Goal: Task Accomplishment & Management: Use online tool/utility

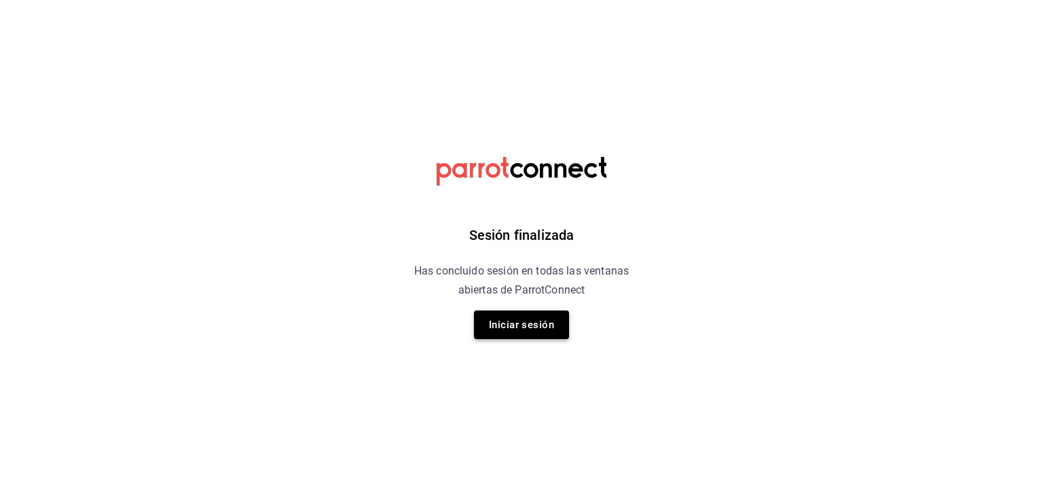
click at [528, 332] on button "Iniciar sesión" at bounding box center [521, 324] width 95 height 29
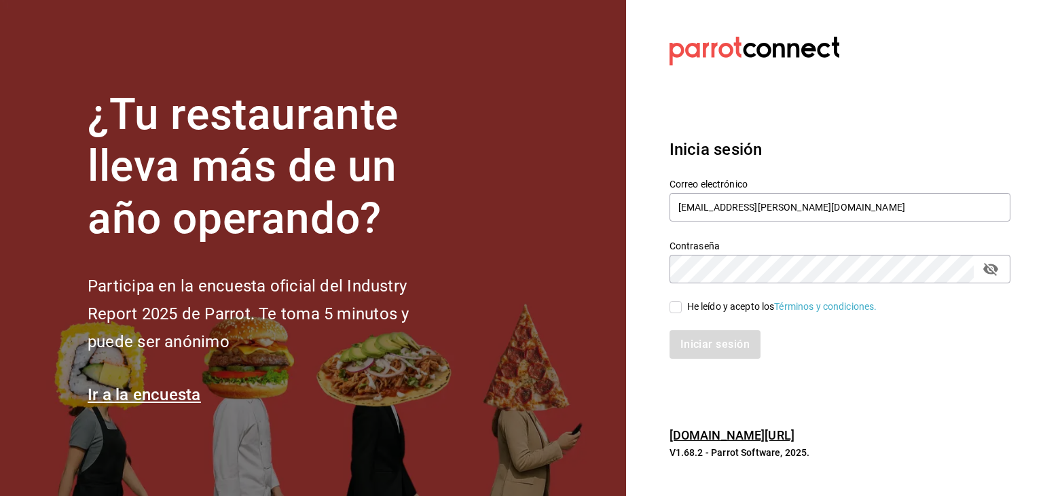
click at [680, 307] on input "He leído y acepto los Términos y condiciones." at bounding box center [675, 307] width 12 height 12
checkbox input "true"
click at [699, 330] on button "Iniciar sesión" at bounding box center [715, 344] width 92 height 29
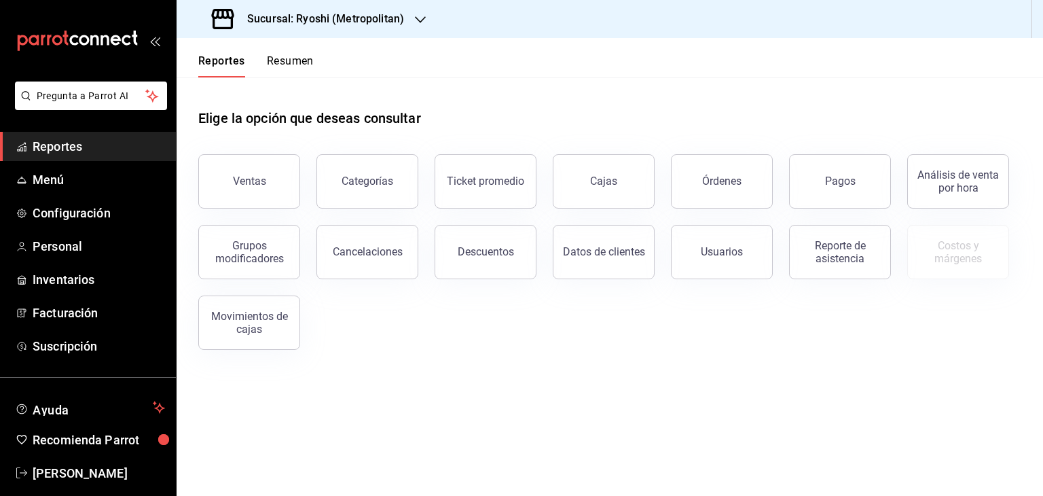
click at [380, 27] on div "Sucursal: Ryoshi (Metropolitan)" at bounding box center [309, 19] width 244 height 38
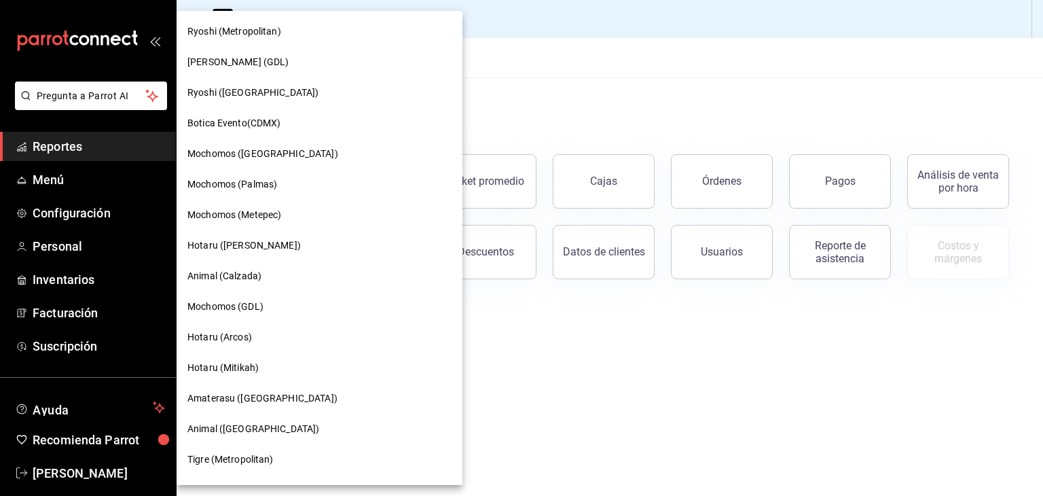
click at [525, 108] on div at bounding box center [521, 248] width 1043 height 496
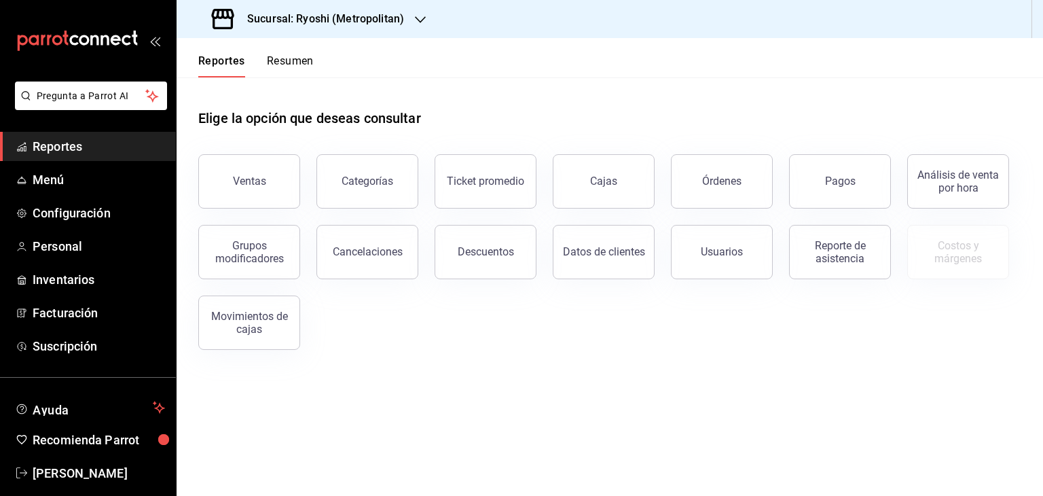
click at [56, 194] on ul "Reportes Menú Configuración Personal Inventarios Facturación Suscripción" at bounding box center [88, 246] width 176 height 229
click at [54, 172] on span "Menú" at bounding box center [99, 179] width 132 height 18
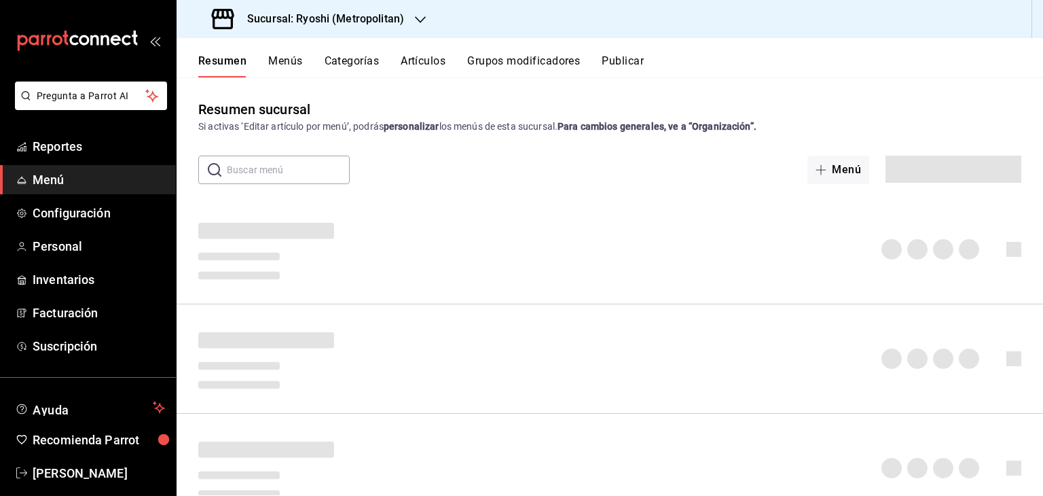
click at [364, 18] on h3 "Sucursal: Ryoshi (Metropolitan)" at bounding box center [320, 19] width 168 height 16
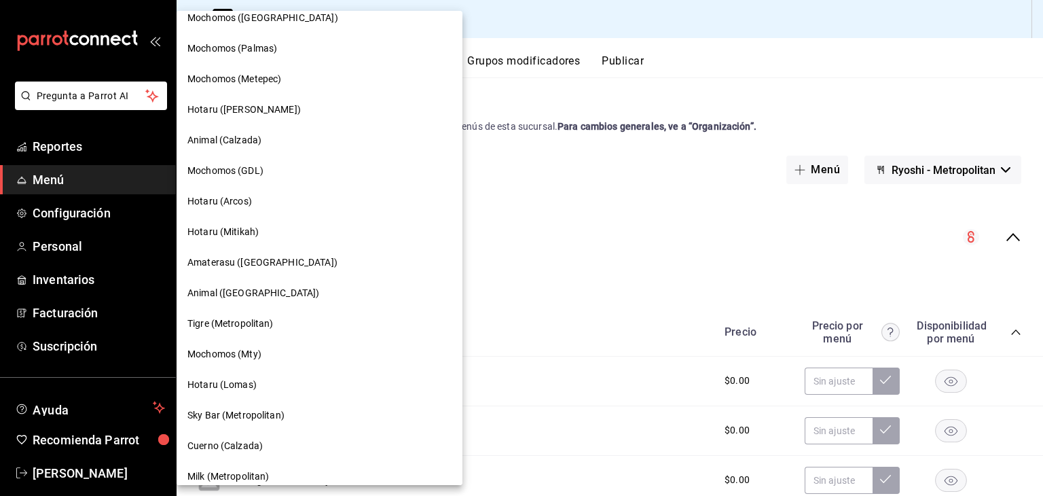
scroll to position [68, 0]
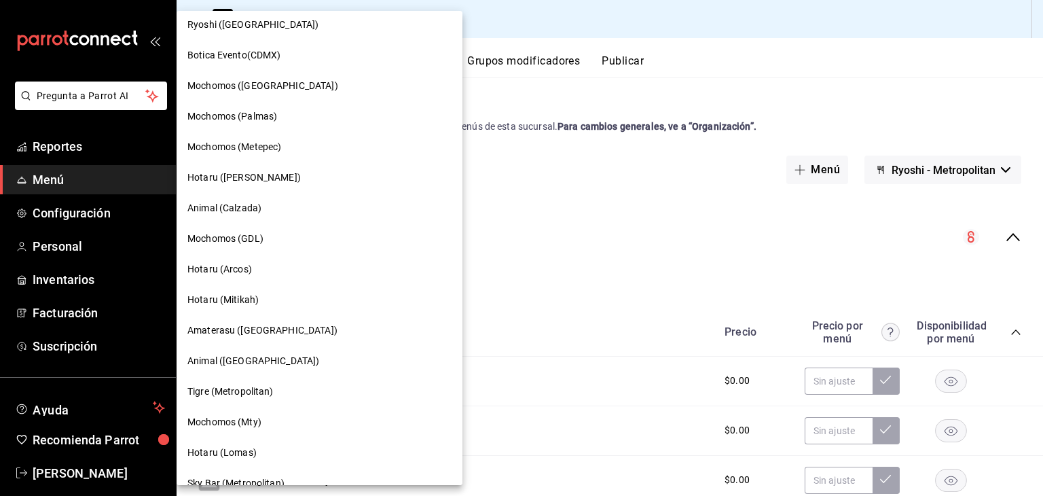
click at [258, 259] on div "Hotaru (Arcos)" at bounding box center [320, 269] width 286 height 31
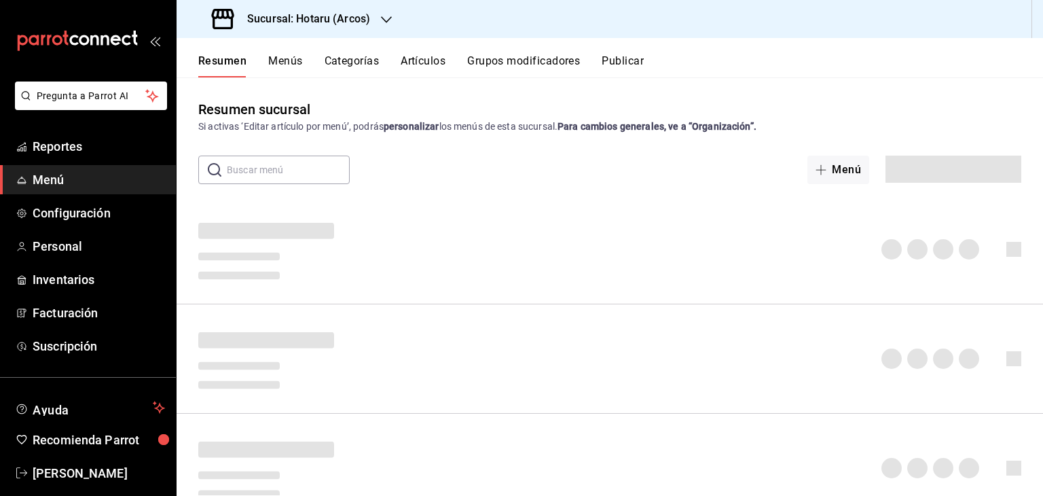
click at [445, 66] on button "Artículos" at bounding box center [423, 65] width 45 height 23
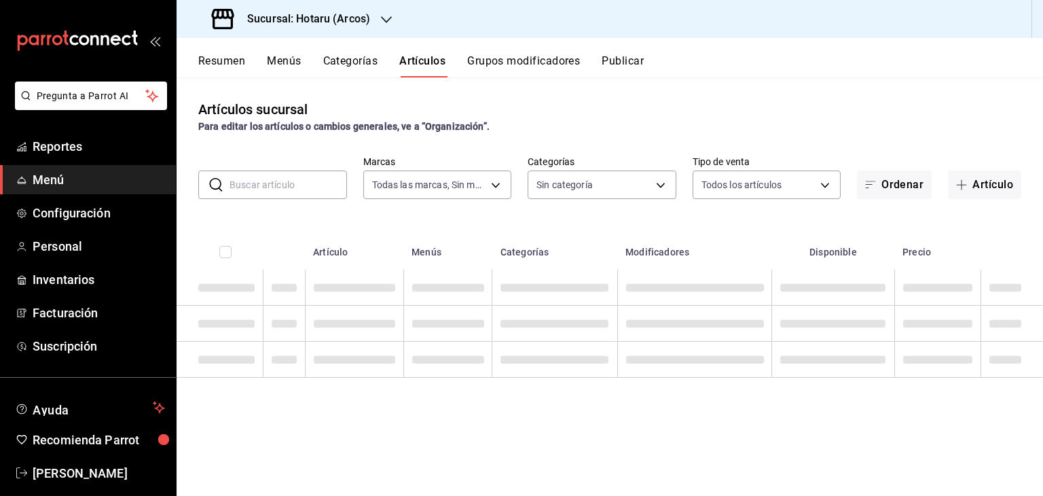
type input "63fd3758-a1b5-4c03-9065-df3279ac1636,22e90613-d08a-4757-a76e-a905fd2e086b,00e97…"
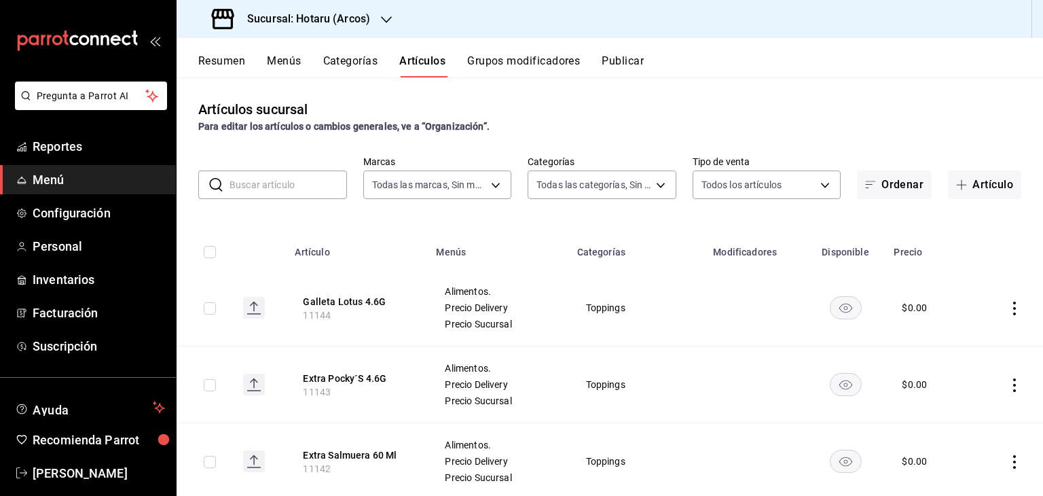
type input "af0fa7ff-854a-4bfb-817f-8061951aea4b,98c40ba0-5fcc-40b0-ad47-58e6283fb45d,d8773…"
click at [261, 188] on input "text" at bounding box center [287, 184] width 117 height 27
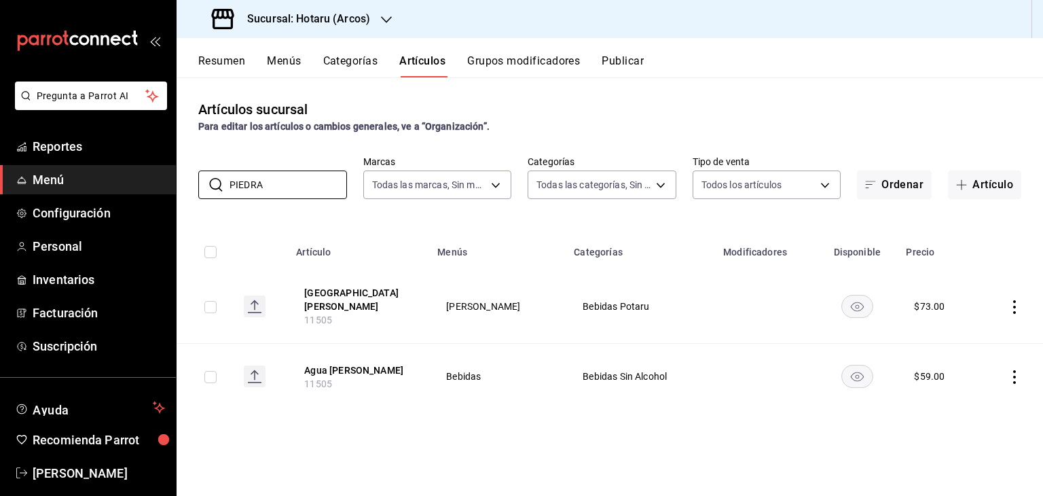
type input "PIEDRA"
